Goal: Register for event/course

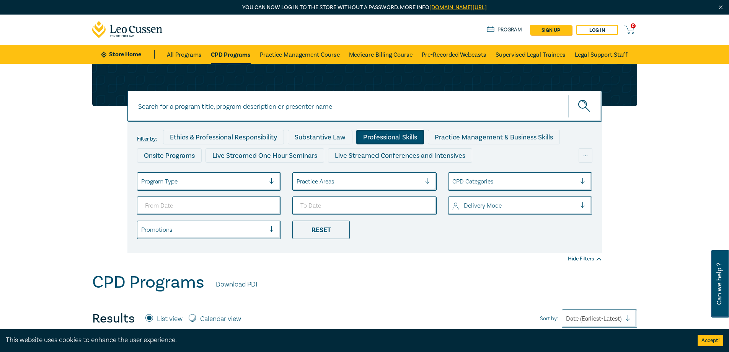
click at [392, 139] on div "Professional Skills" at bounding box center [390, 137] width 68 height 15
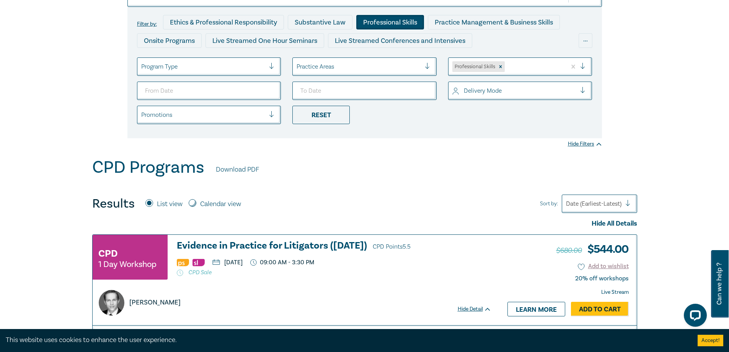
scroll to position [77, 0]
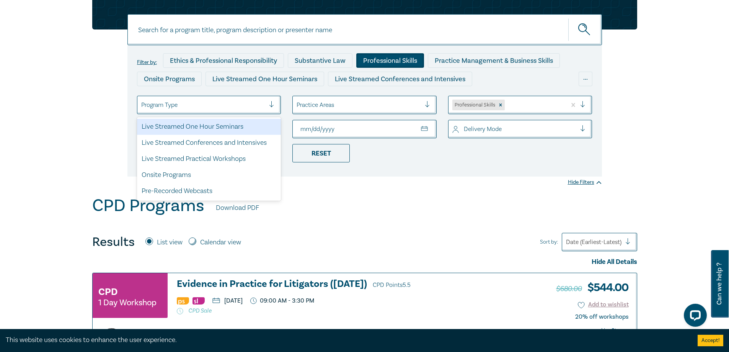
click at [195, 105] on div at bounding box center [203, 105] width 124 height 10
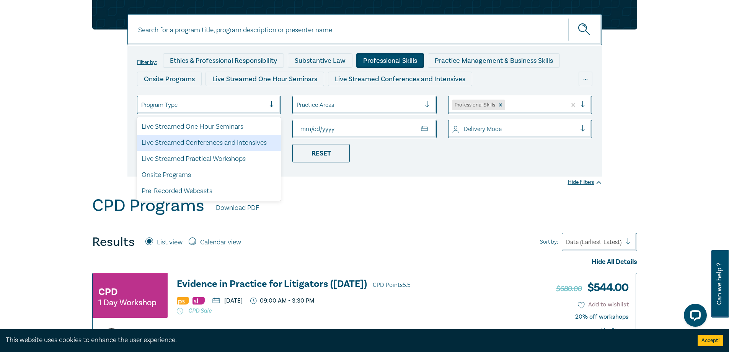
click at [366, 103] on div at bounding box center [359, 105] width 124 height 10
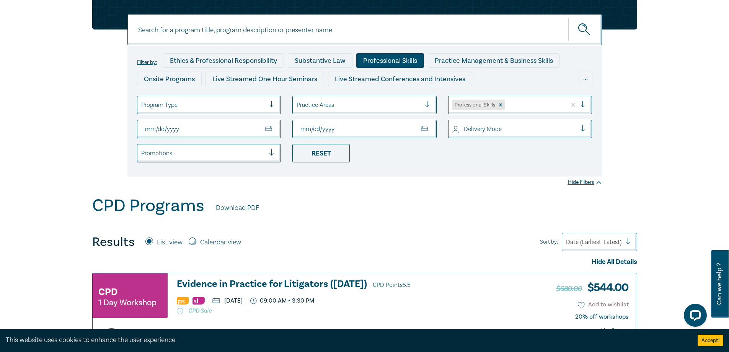
click at [365, 103] on div at bounding box center [359, 105] width 124 height 10
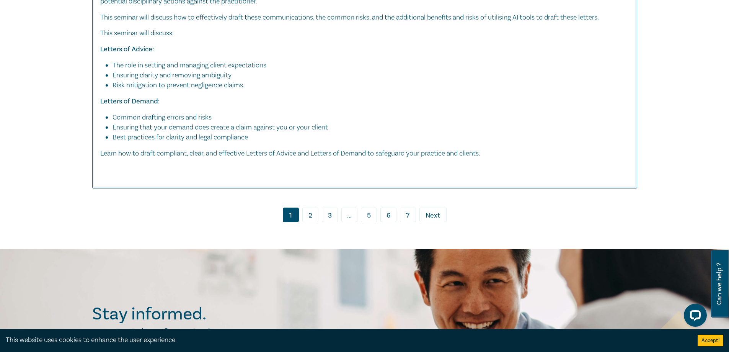
scroll to position [4059, 0]
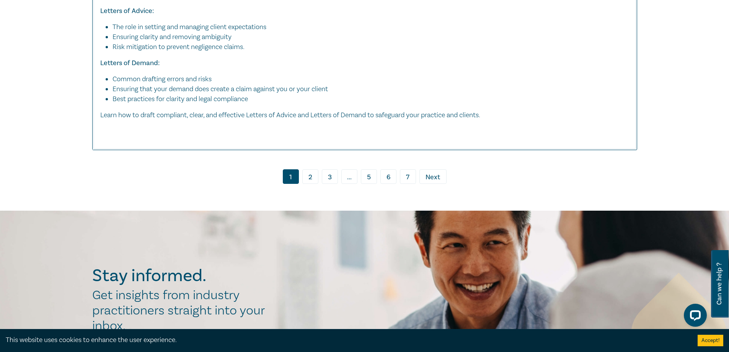
click at [309, 184] on link "2" at bounding box center [311, 176] width 16 height 15
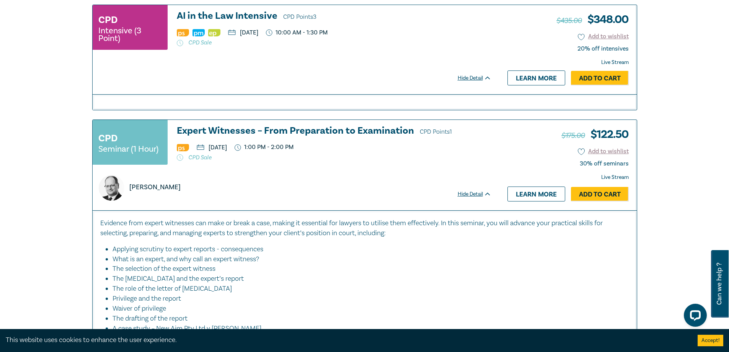
scroll to position [421, 0]
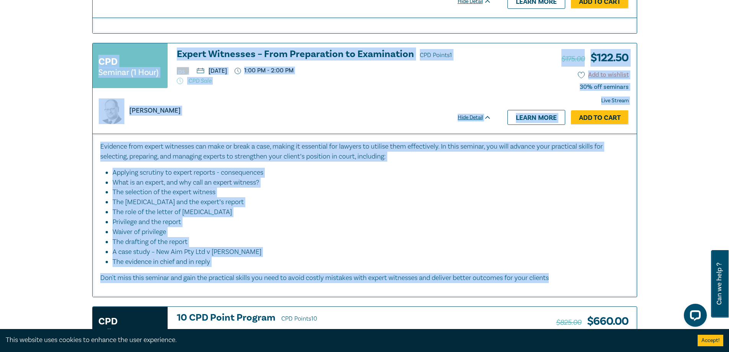
drag, startPoint x: 662, startPoint y: 284, endPoint x: 101, endPoint y: 35, distance: 613.5
drag, startPoint x: 716, startPoint y: 237, endPoint x: 697, endPoint y: 232, distance: 19.7
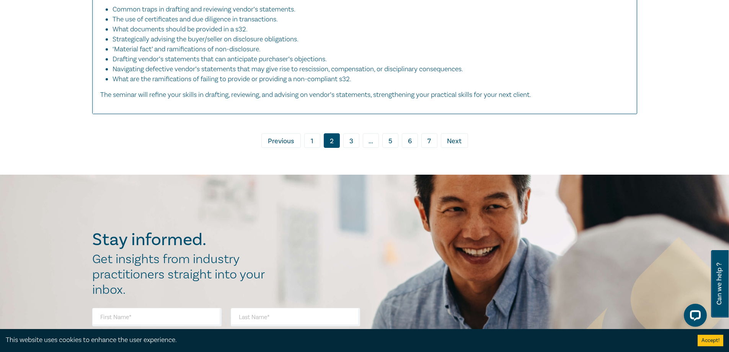
scroll to position [2948, 0]
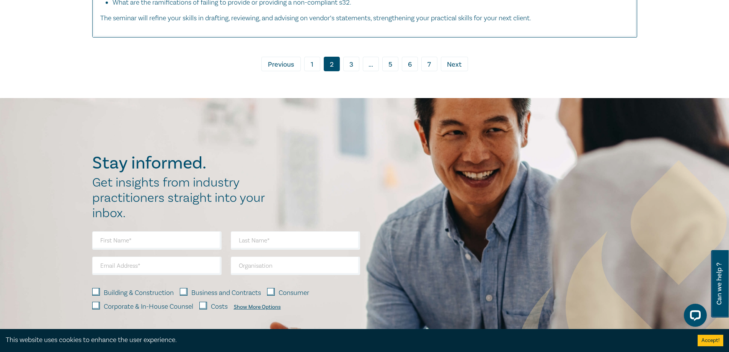
click at [349, 71] on link "3" at bounding box center [351, 64] width 16 height 15
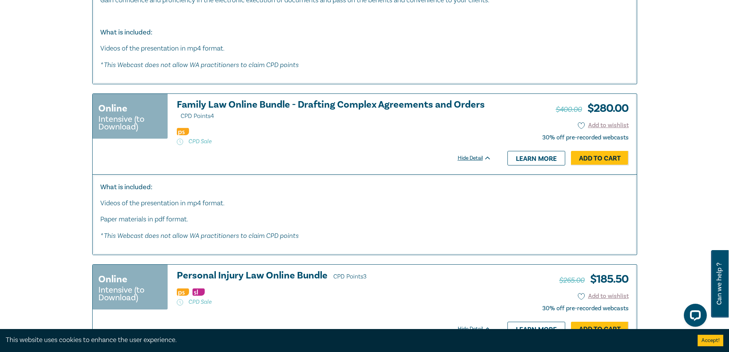
scroll to position [2910, 0]
